Goal: Information Seeking & Learning: Find contact information

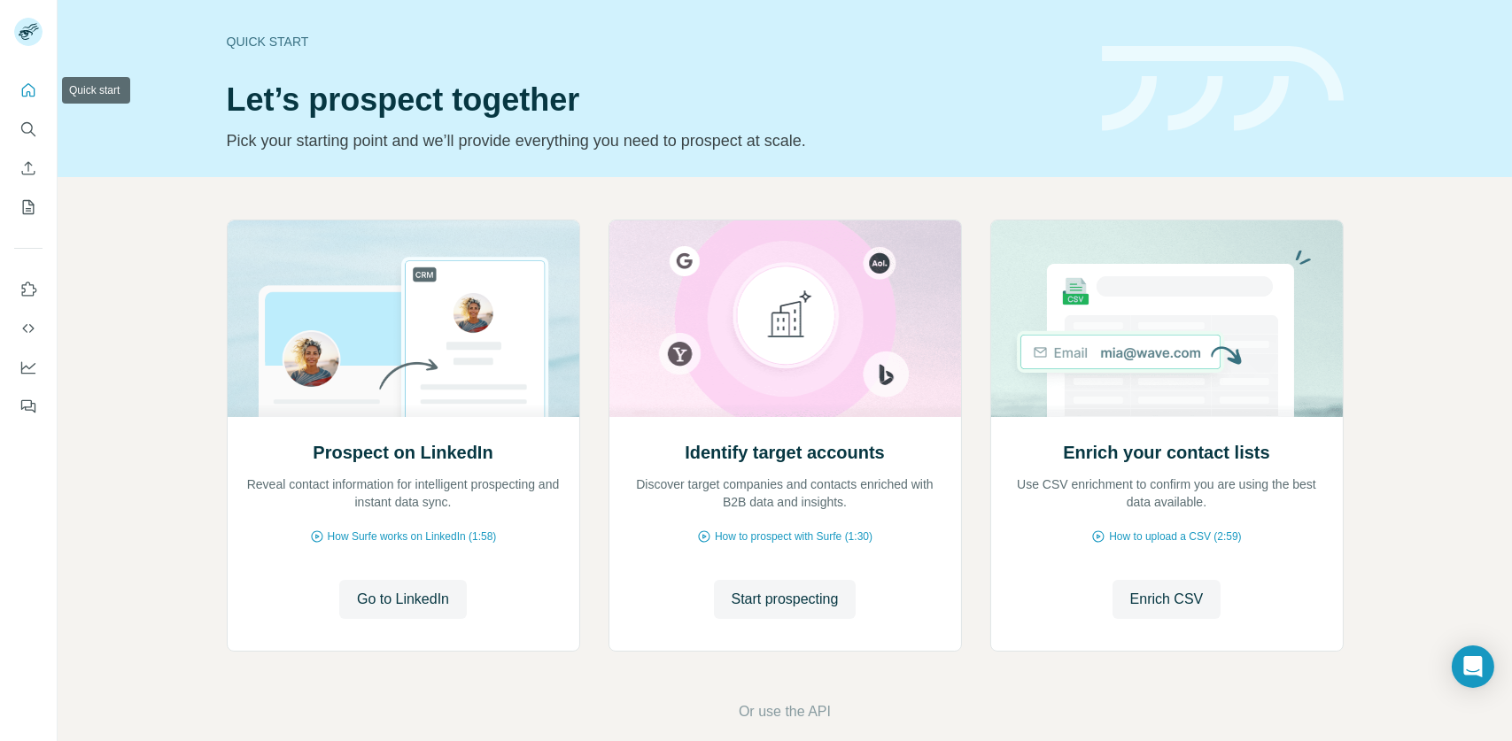
click at [43, 81] on div at bounding box center [28, 243] width 57 height 359
click at [26, 121] on icon "Search" at bounding box center [28, 129] width 18 height 18
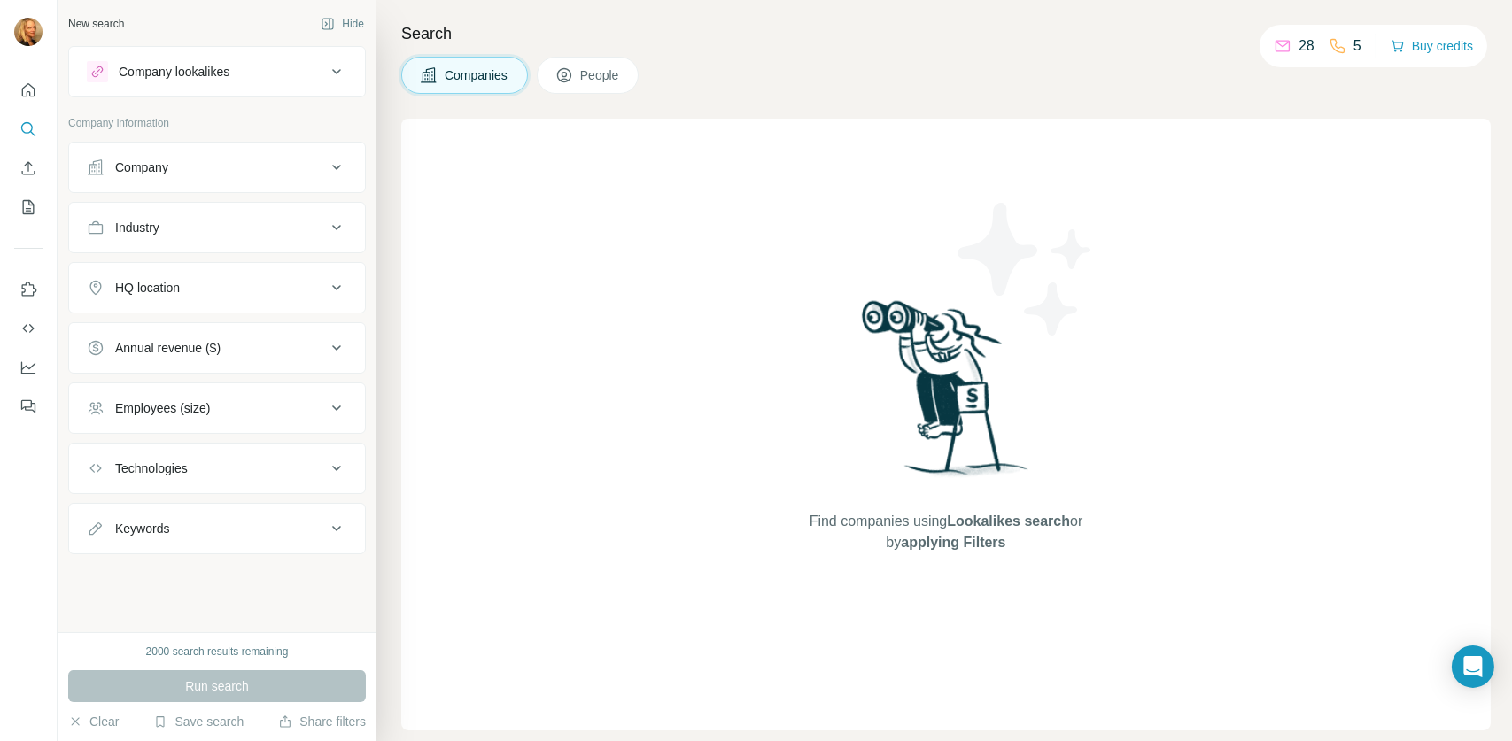
click at [145, 177] on button "Company" at bounding box center [217, 167] width 296 height 43
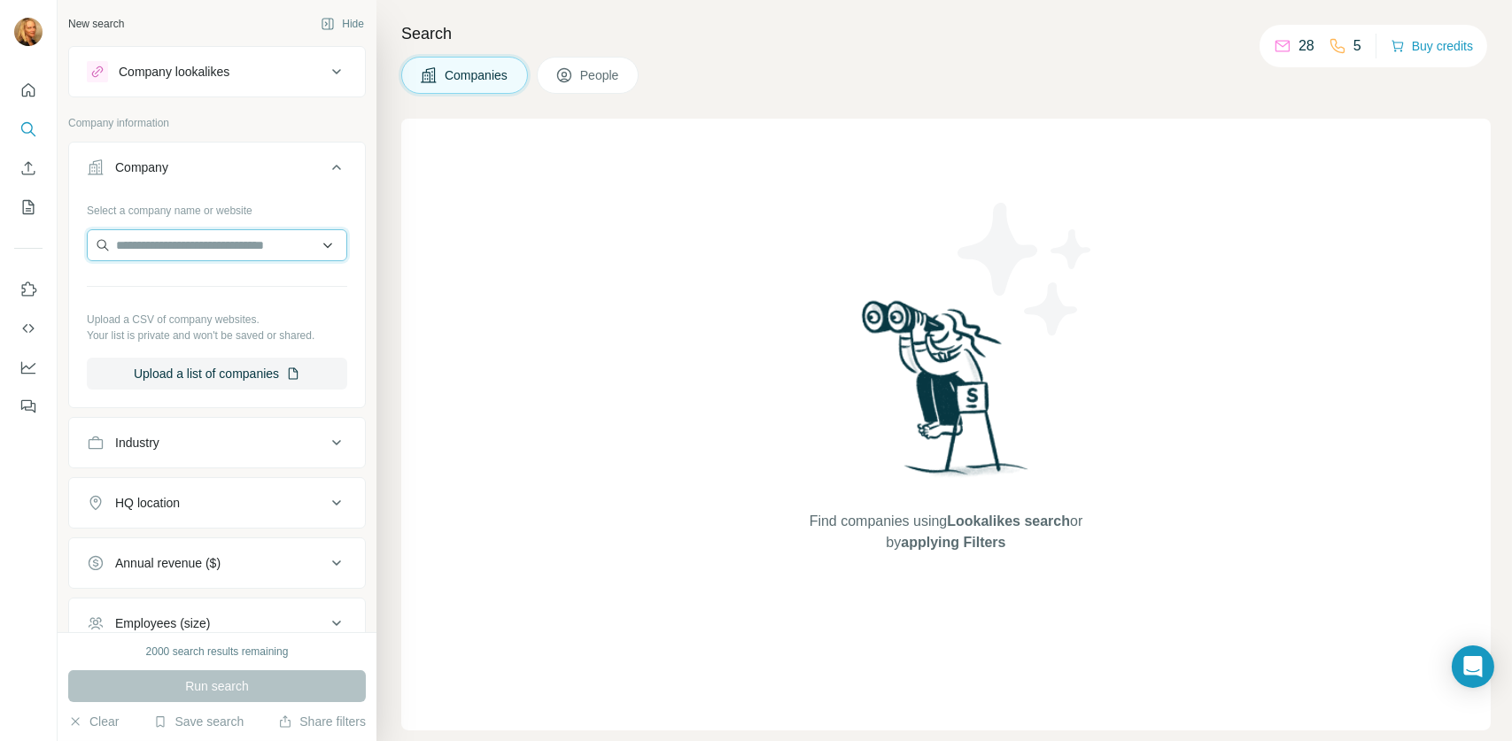
click at [213, 242] on input "text" at bounding box center [217, 245] width 260 height 32
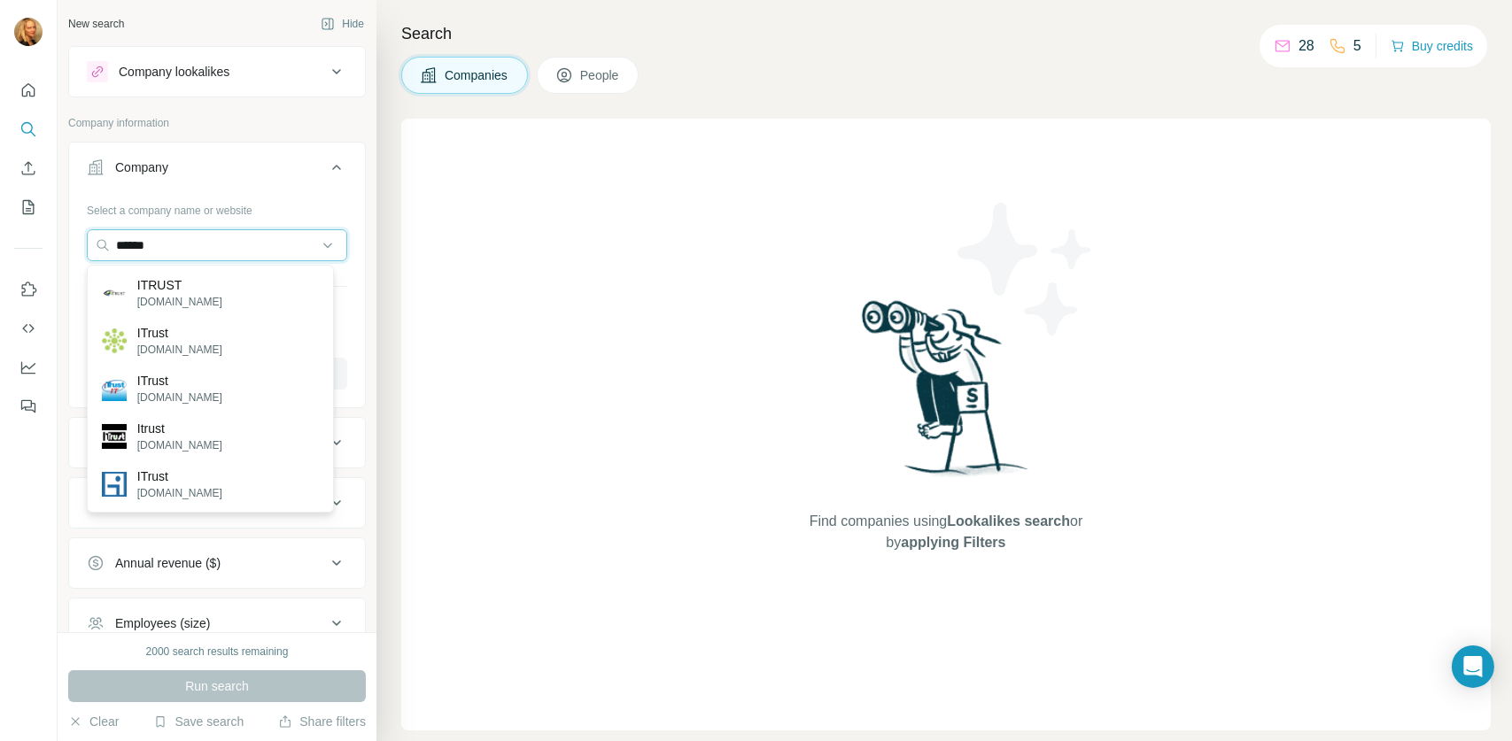
scroll to position [89, 0]
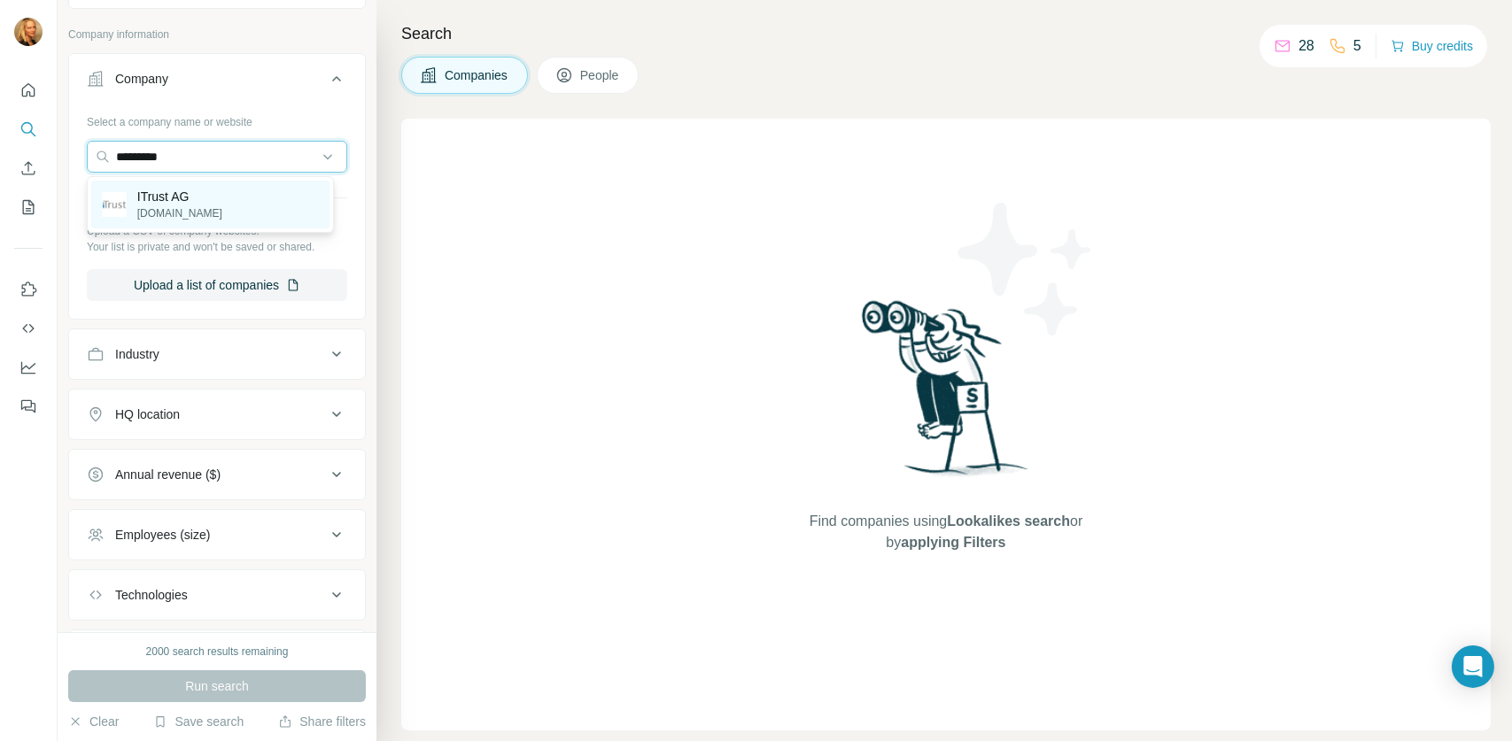
type input "*********"
click at [133, 198] on div "ITrust AG [DOMAIN_NAME]" at bounding box center [162, 205] width 120 height 34
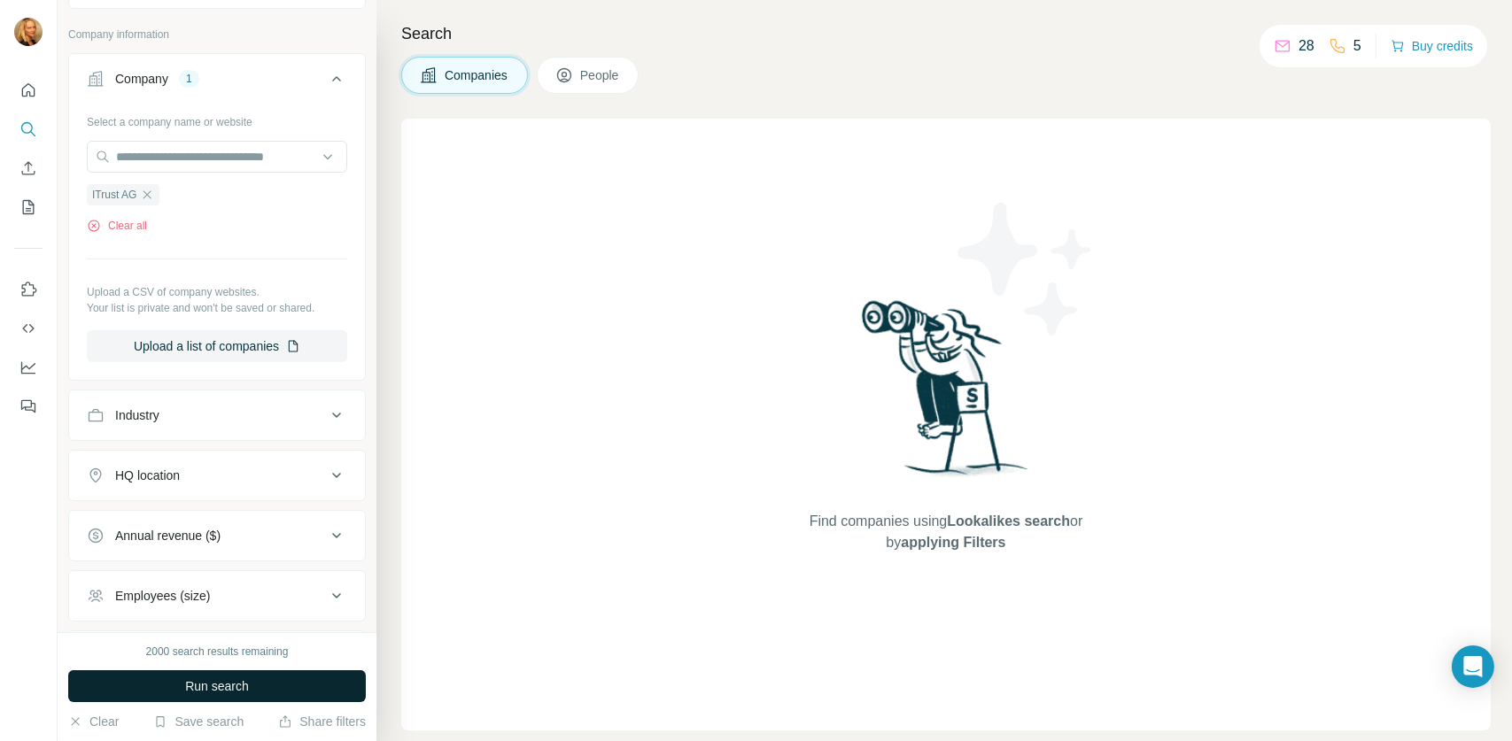
click at [320, 697] on button "Run search" at bounding box center [217, 686] width 298 height 32
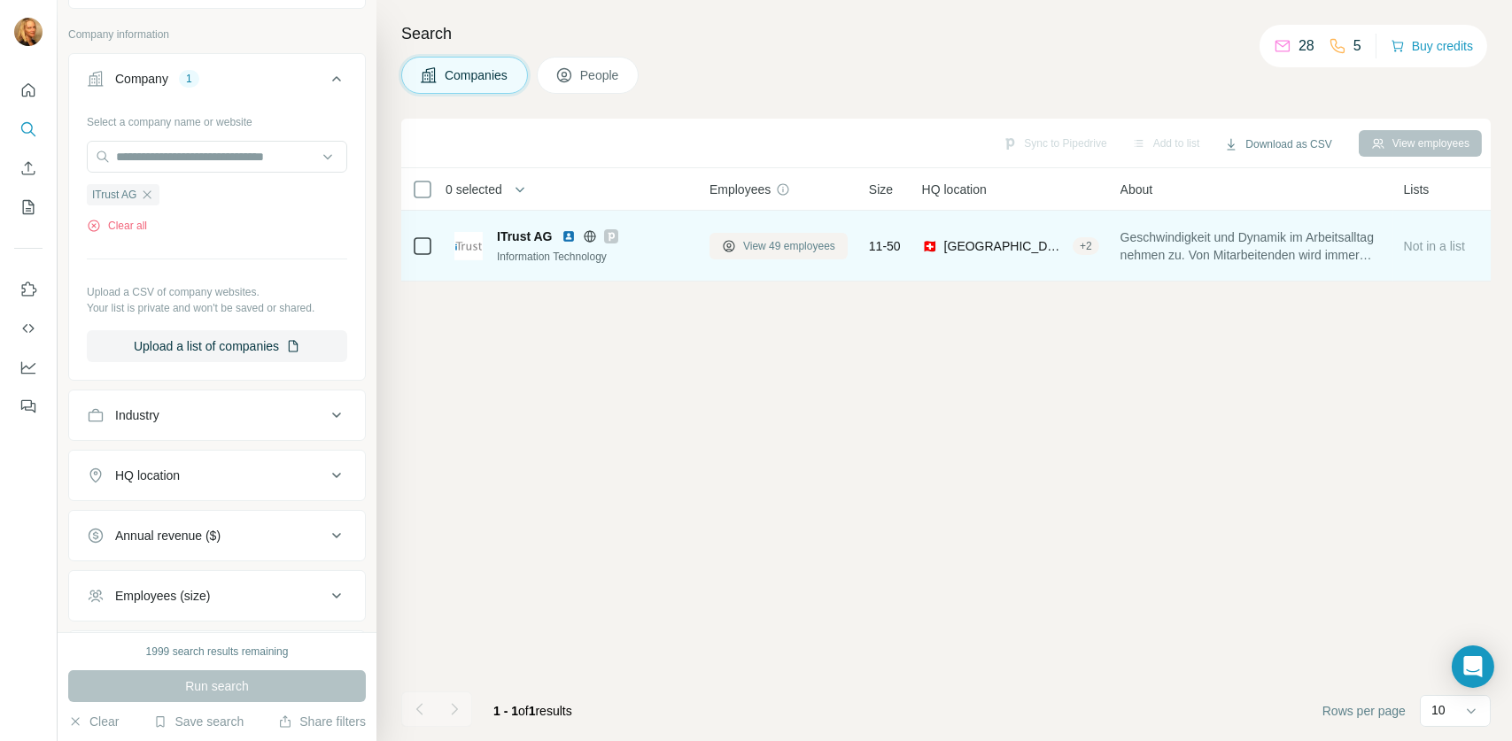
click at [775, 241] on span "View 49 employees" at bounding box center [789, 246] width 92 height 16
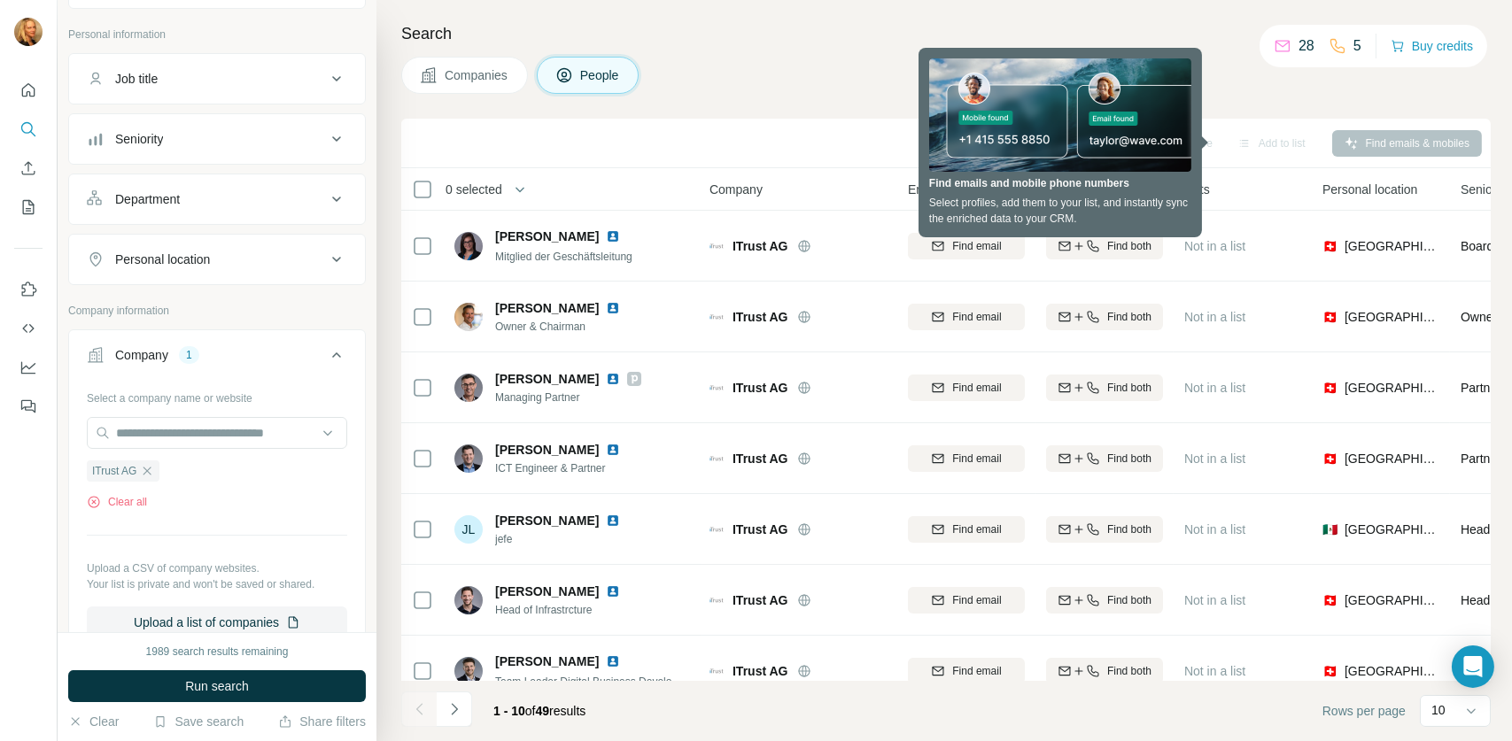
click at [834, 76] on div "Companies People" at bounding box center [945, 75] width 1089 height 37
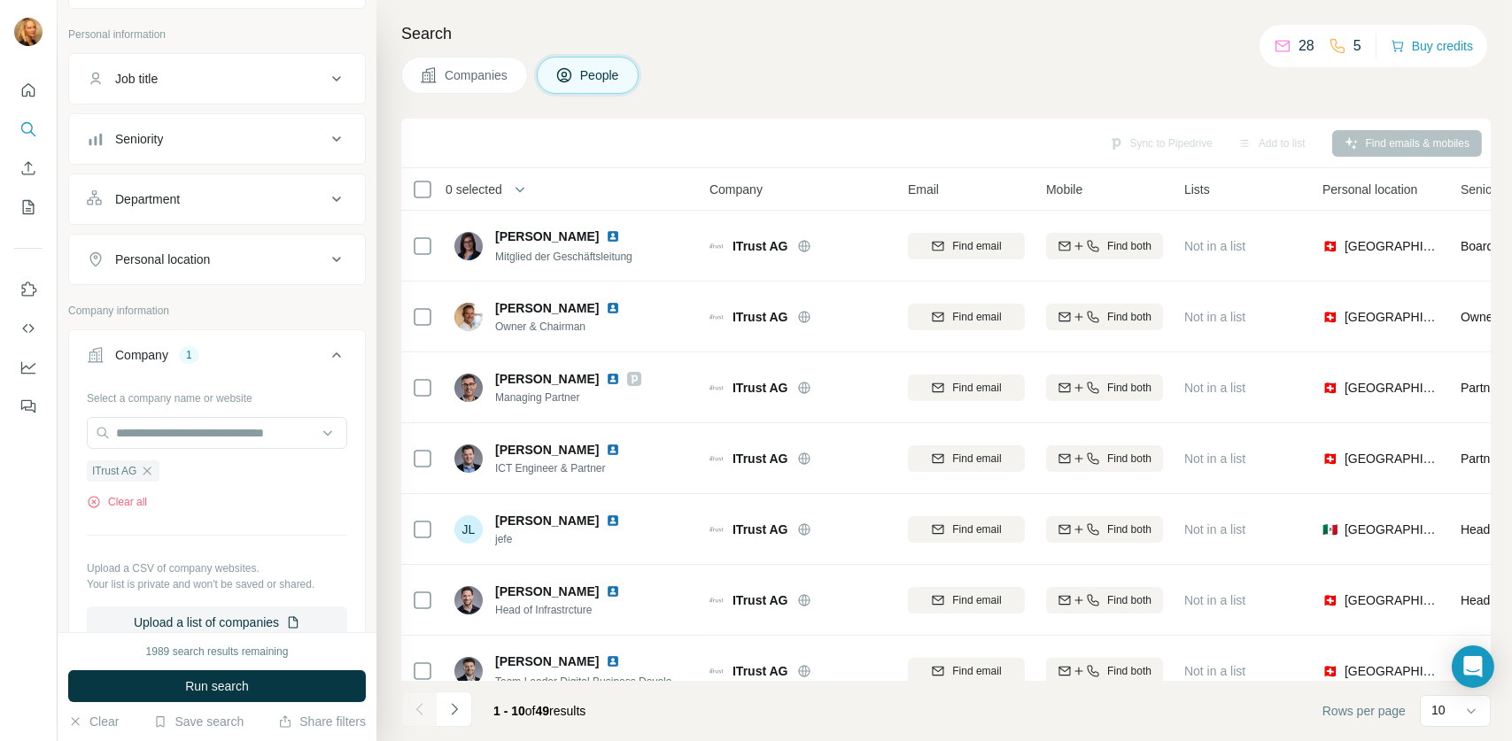
scroll to position [246, 0]
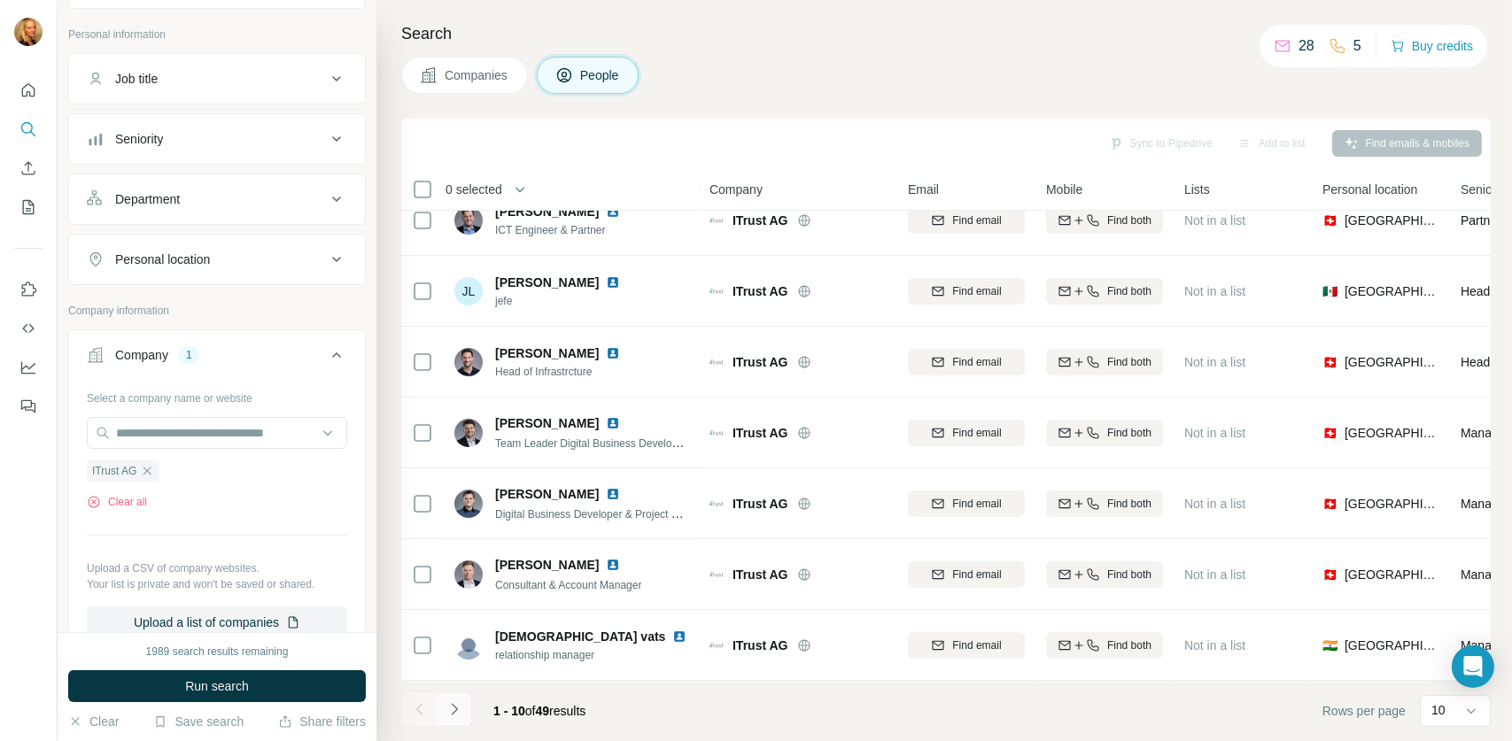
click at [448, 708] on icon "Navigate to next page" at bounding box center [455, 710] width 18 height 18
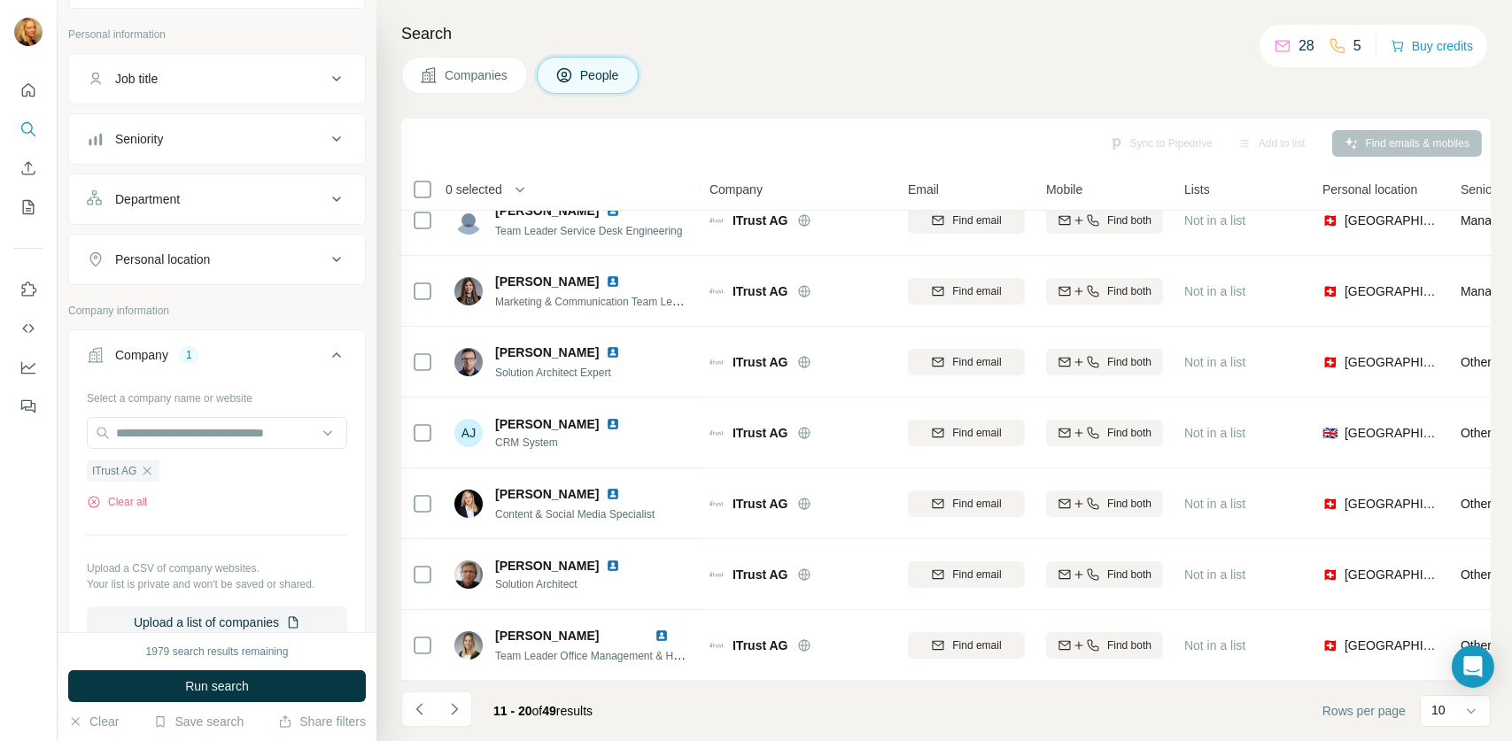
click at [464, 706] on button "Navigate to next page" at bounding box center [454, 709] width 35 height 35
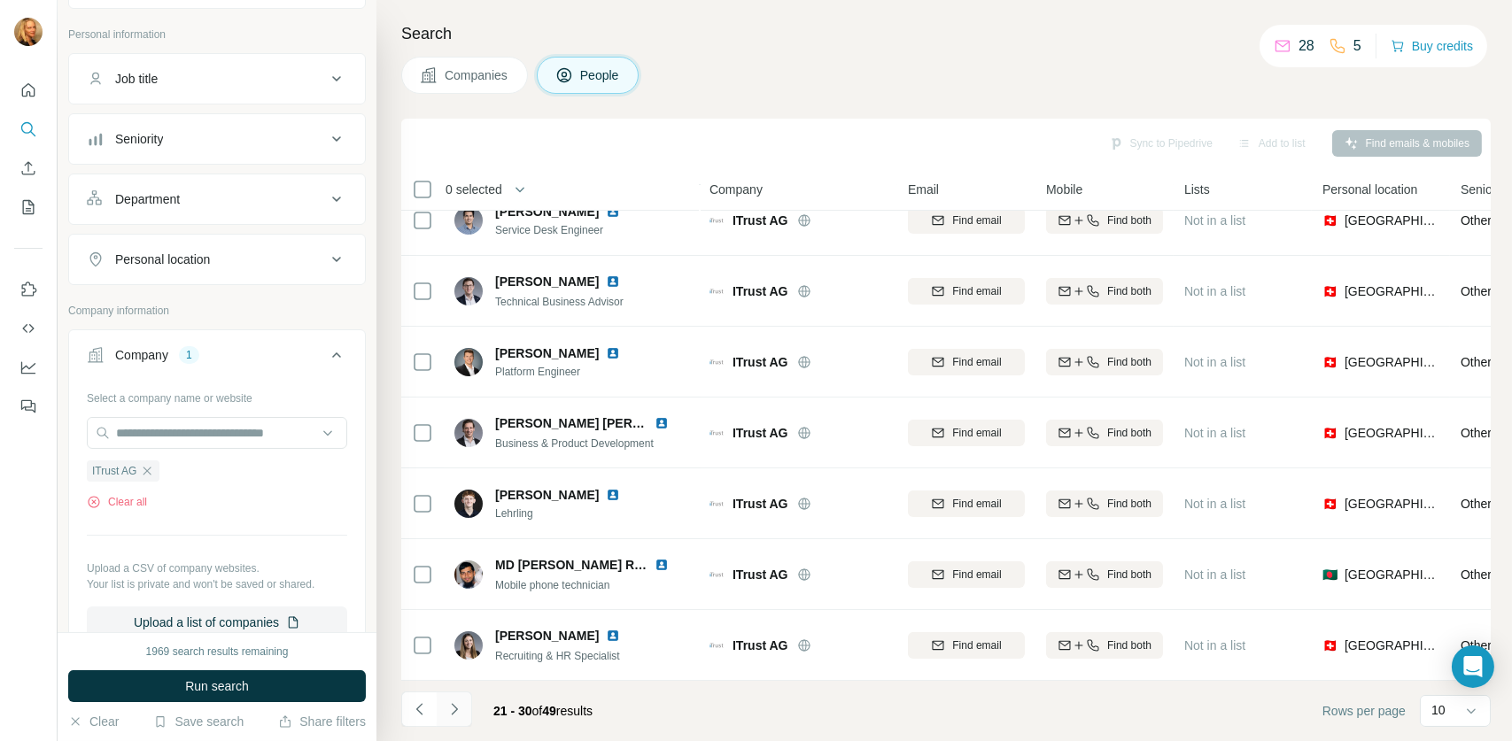
click at [464, 706] on button "Navigate to next page" at bounding box center [454, 709] width 35 height 35
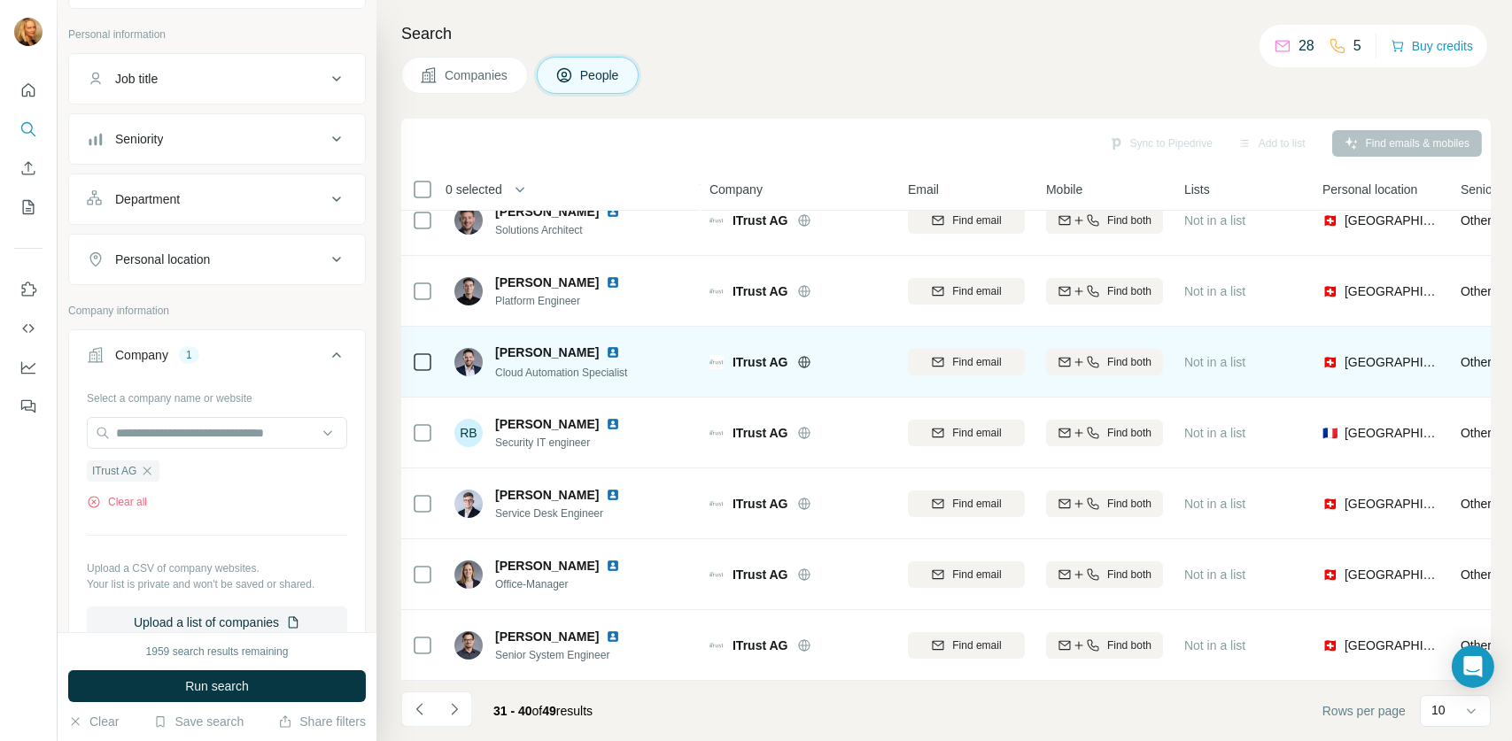
scroll to position [0, 0]
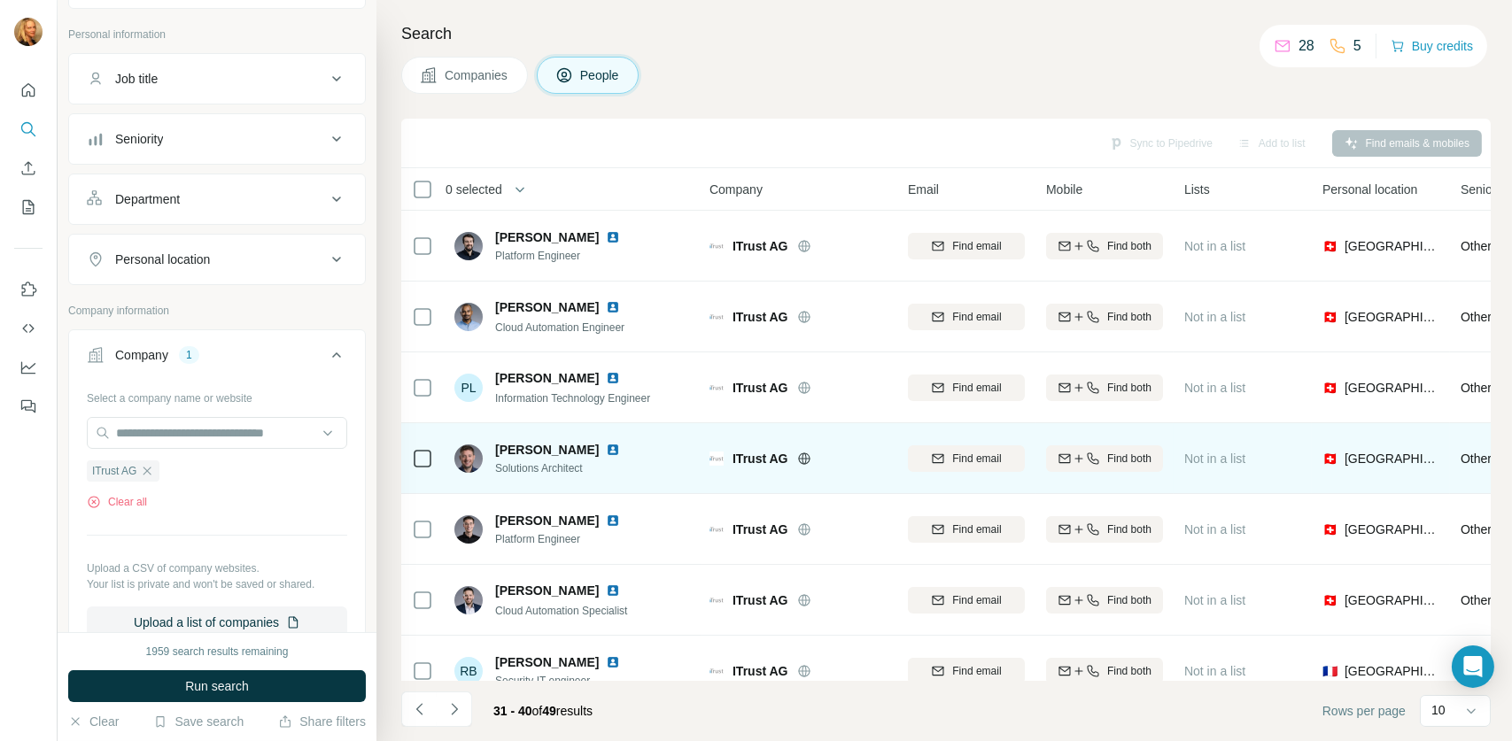
click at [570, 449] on span "[PERSON_NAME]" at bounding box center [547, 450] width 104 height 18
click at [946, 459] on div "Find email" at bounding box center [966, 459] width 117 height 16
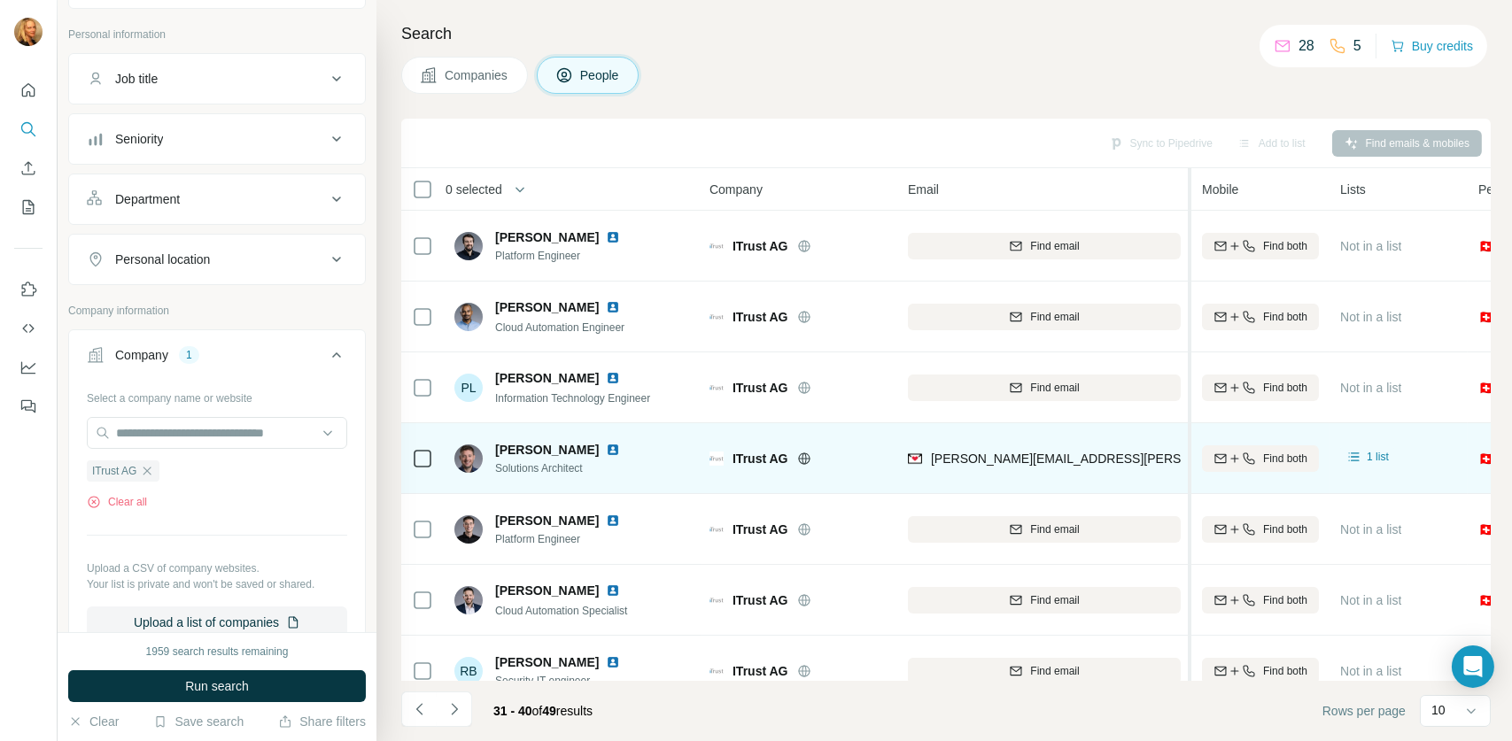
drag, startPoint x: 1031, startPoint y: 470, endPoint x: 1191, endPoint y: 504, distance: 163.8
click at [1191, 504] on table "0 selected People Company Email Mobile Lists Personal location Seniority Depart…" at bounding box center [1240, 543] width 1679 height 751
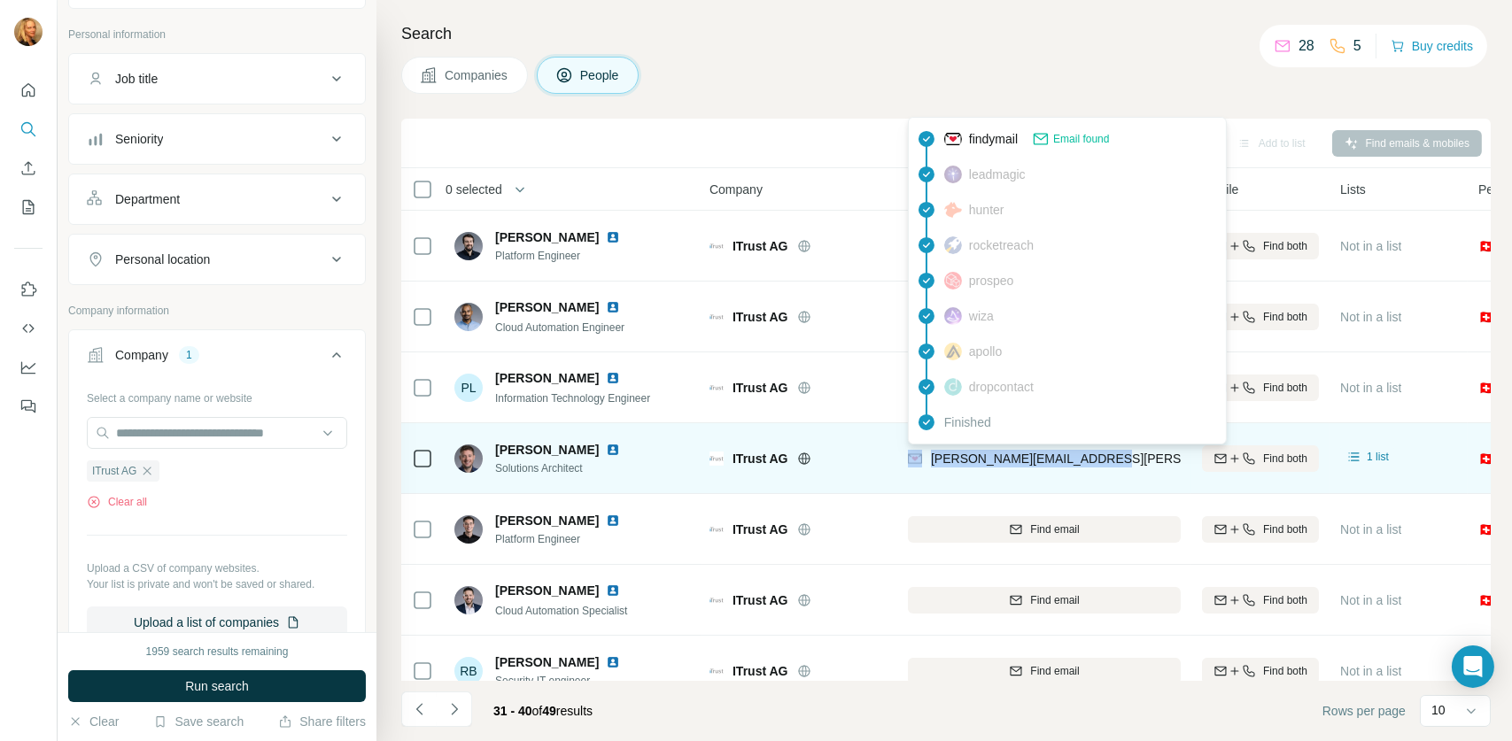
drag, startPoint x: 1105, startPoint y: 463, endPoint x: 918, endPoint y: 454, distance: 187.1
click at [918, 454] on div "[PERSON_NAME][EMAIL_ADDRESS][PERSON_NAME][DOMAIN_NAME]" at bounding box center [1044, 458] width 273 height 49
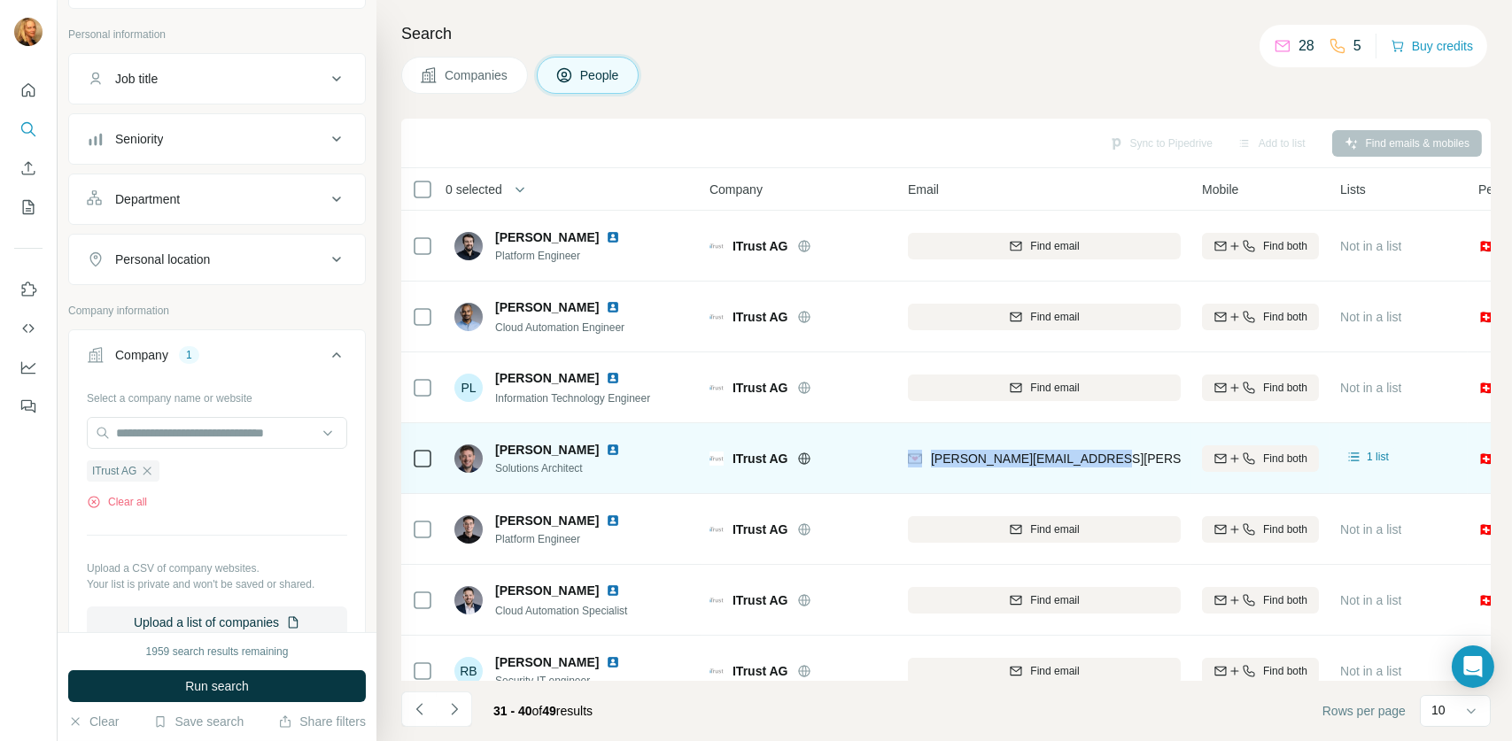
copy div "[PERSON_NAME][EMAIL_ADDRESS][PERSON_NAME][DOMAIN_NAME]"
click at [1253, 458] on icon "button" at bounding box center [1249, 459] width 14 height 14
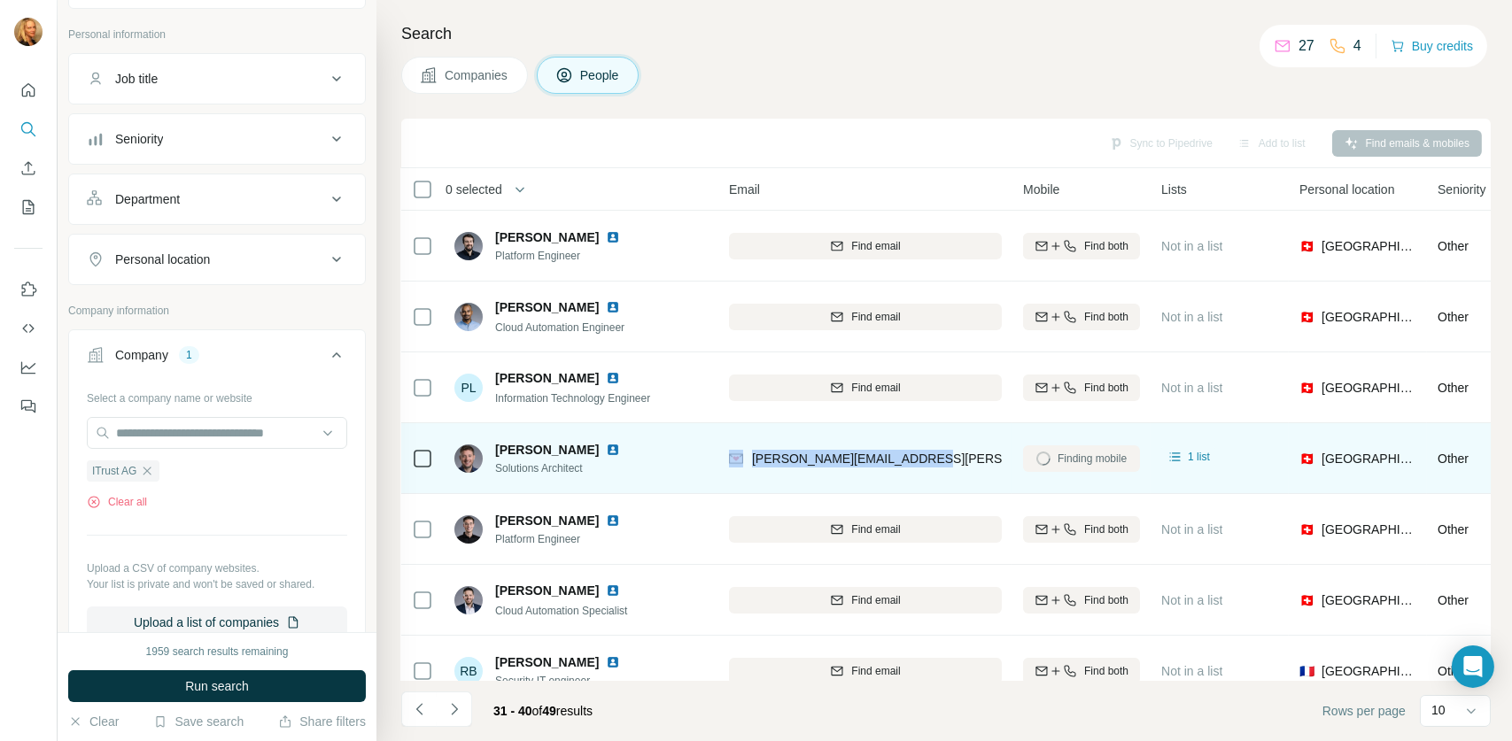
scroll to position [0, 229]
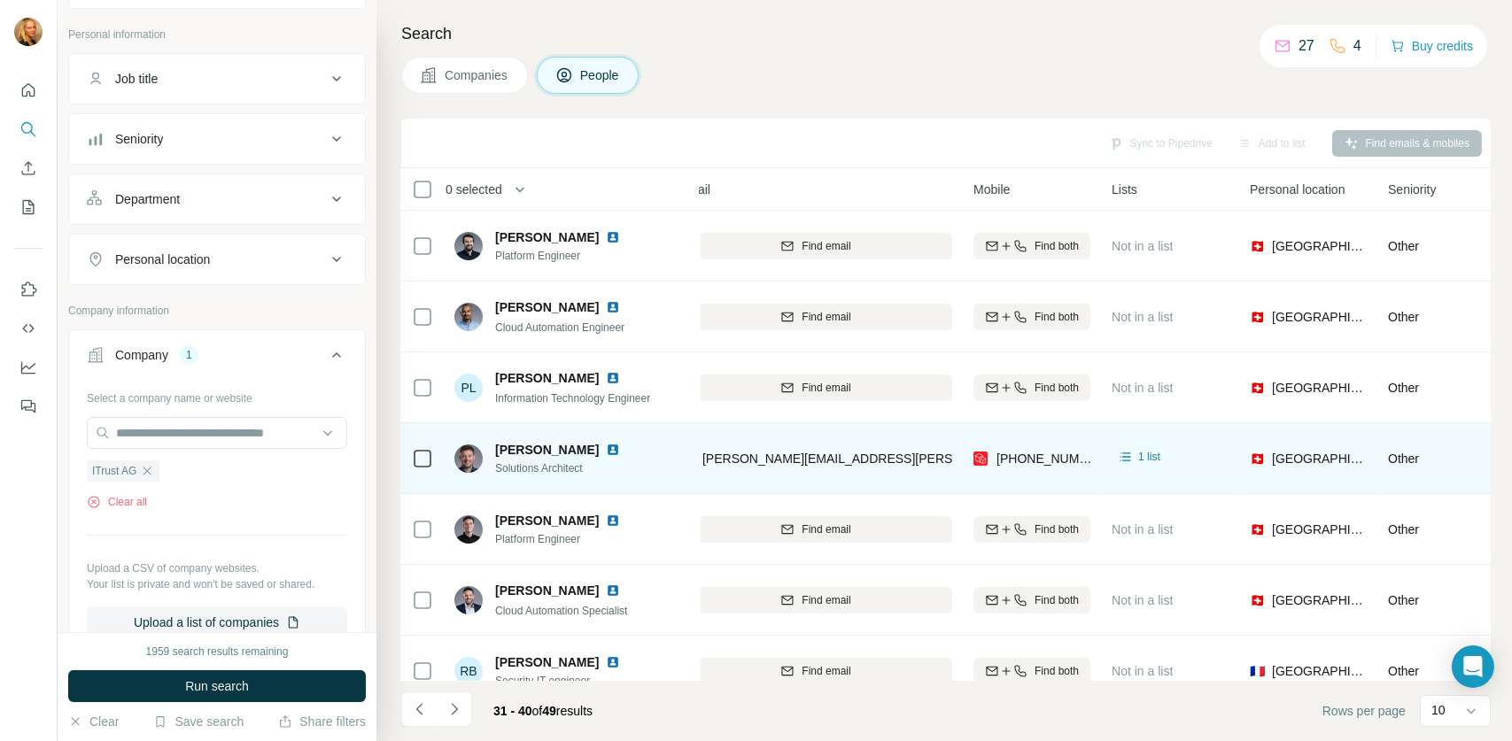
click at [1091, 456] on td "[PHONE_NUMBER]" at bounding box center [1032, 458] width 138 height 71
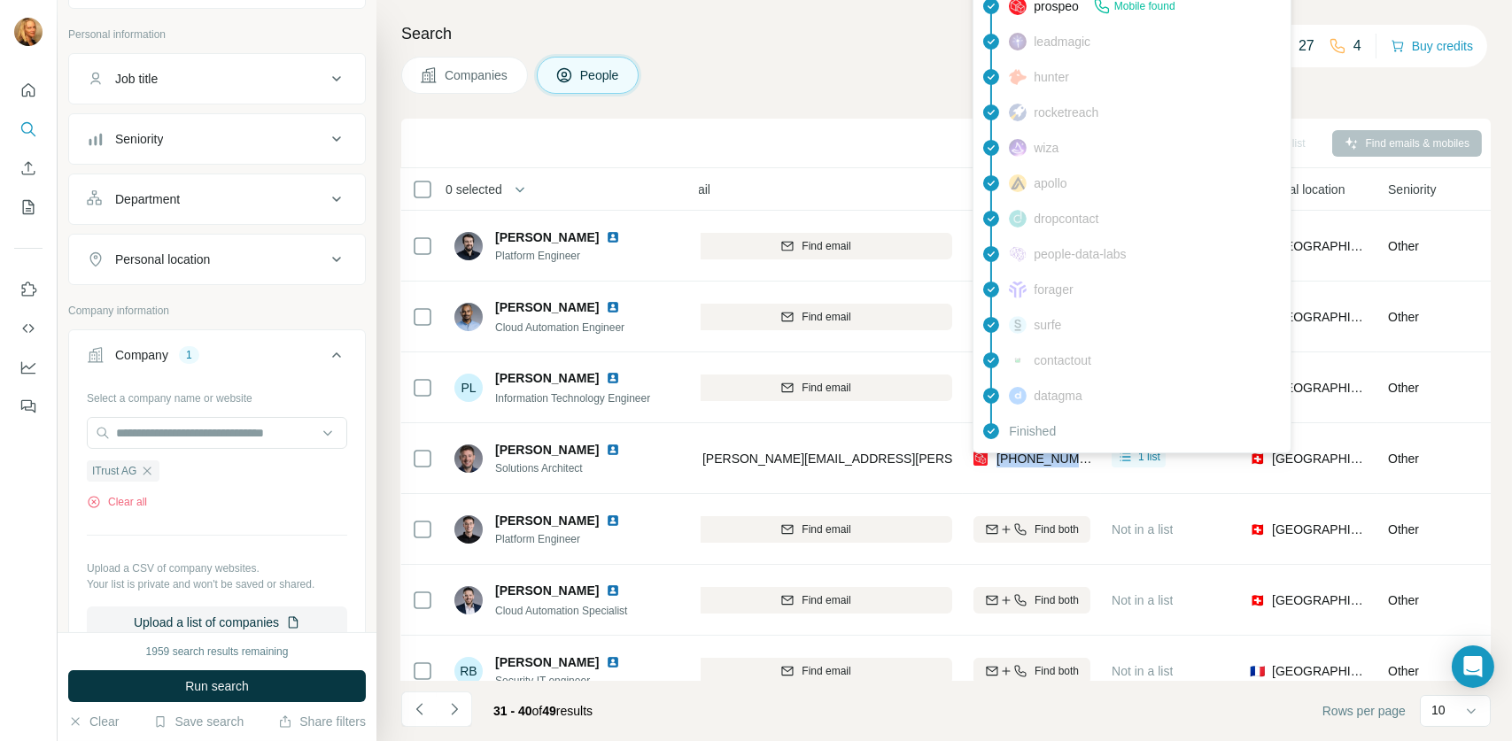
drag, startPoint x: 1066, startPoint y: 456, endPoint x: 997, endPoint y: 457, distance: 69.1
click at [997, 457] on div "[PHONE_NUMBER]" at bounding box center [1031, 458] width 117 height 49
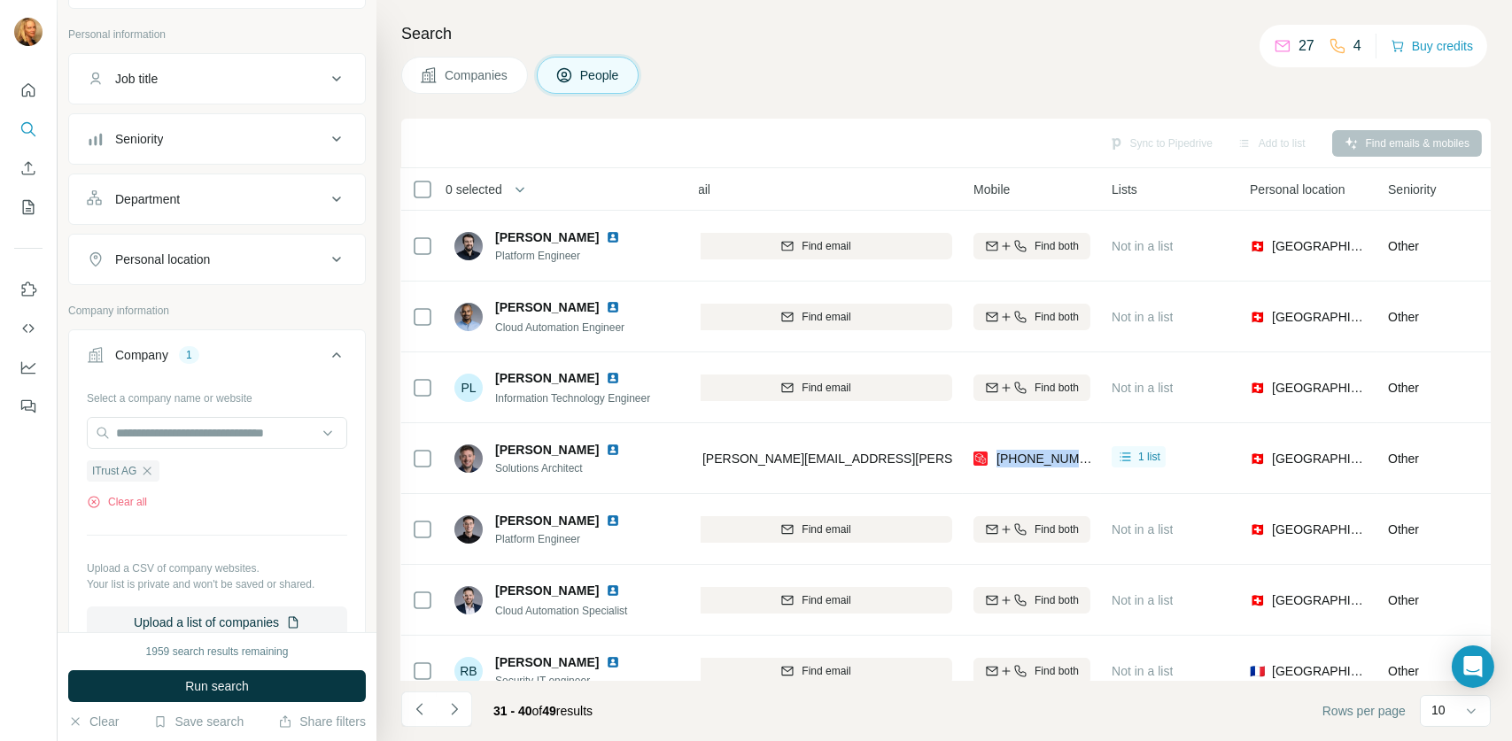
copy span "[PHONE_NUMBER]"
drag, startPoint x: 570, startPoint y: 470, endPoint x: 492, endPoint y: 477, distance: 79.1
click at [492, 477] on div "[PERSON_NAME] Solutions Architect" at bounding box center [572, 458] width 236 height 49
copy span "Solutions Architect"
click at [616, 446] on img at bounding box center [613, 450] width 14 height 14
